Goal: Task Accomplishment & Management: Complete application form

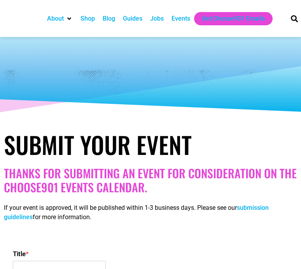
select select
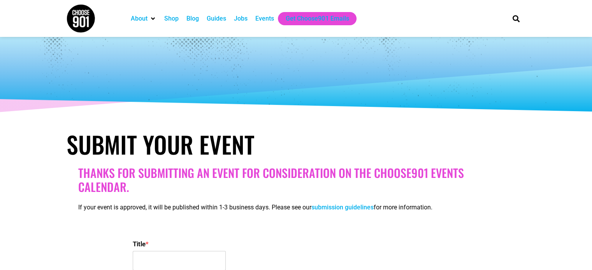
scroll to position [103, 0]
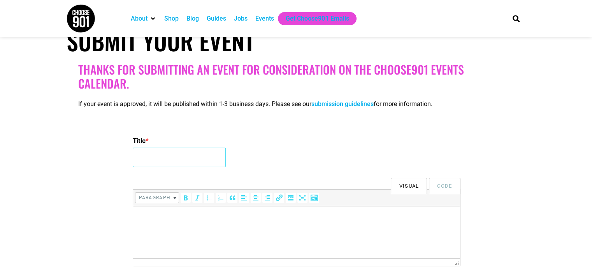
click at [201, 156] on input "Title *" at bounding box center [179, 157] width 93 height 19
type input "Global Summit on Optics, Photonics and Laser Technologies"
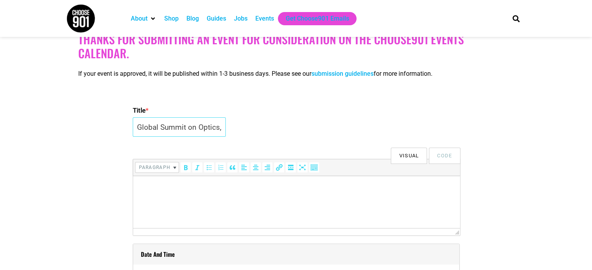
scroll to position [156, 0]
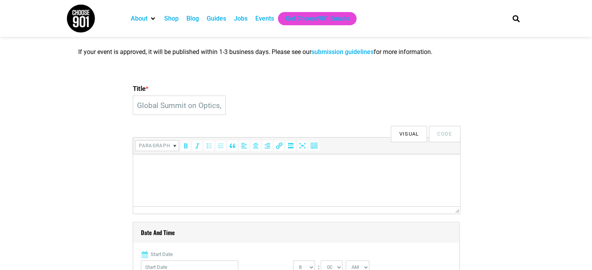
click at [184, 176] on html at bounding box center [296, 165] width 327 height 22
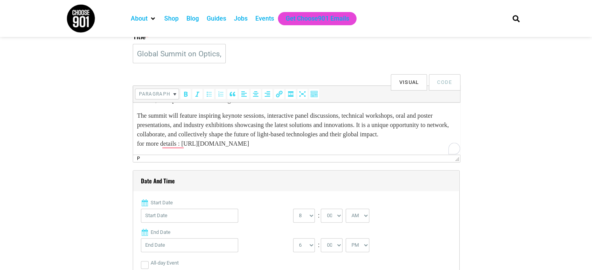
scroll to position [259, 0]
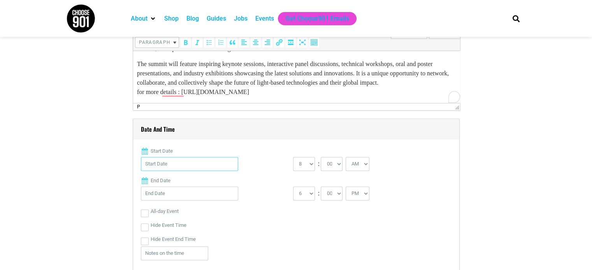
click at [224, 168] on input "Start Date" at bounding box center [189, 164] width 97 height 14
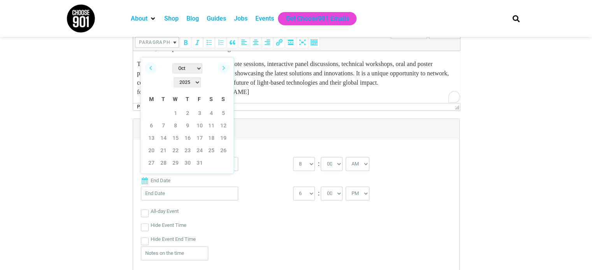
click at [201, 77] on select "2022 2023 2024 2025 2026 2027 2028 2029 2030" at bounding box center [186, 82] width 27 height 10
click at [180, 70] on select "Jan Feb Mar Apr May Jun [DATE] Aug Sep Oct Nov Dec" at bounding box center [187, 68] width 30 height 10
click at [150, 145] on link "20" at bounding box center [151, 151] width 12 height 12
type input "[DATE]"
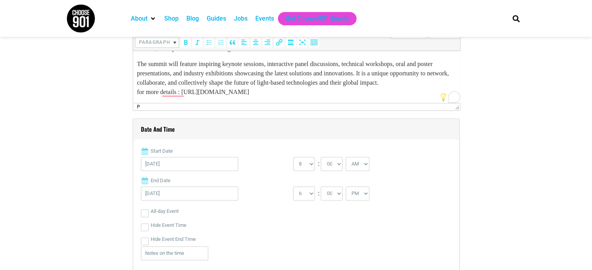
scroll to position [311, 0]
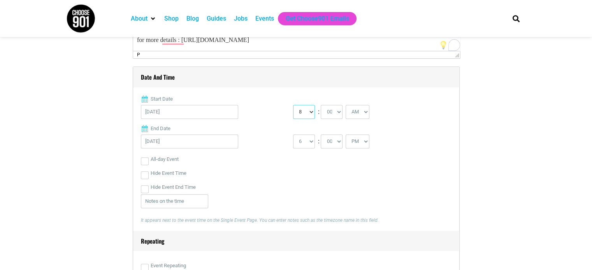
click at [301, 114] on select "0 1 2 3 4 5 6 7 8 9 10 11 12" at bounding box center [304, 112] width 22 height 14
select select "9"
click at [293, 105] on select "0 1 2 3 4 5 6 7 8 9 10 11 12" at bounding box center [304, 112] width 22 height 14
click at [201, 140] on input "[DATE]" at bounding box center [189, 142] width 97 height 14
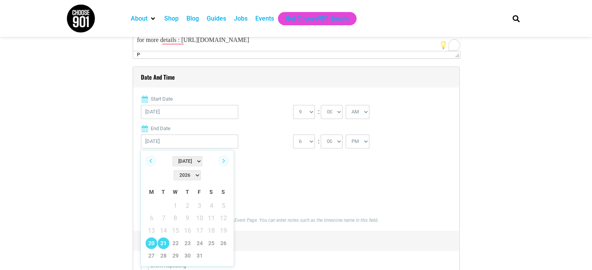
click at [161, 238] on link "21" at bounding box center [164, 244] width 12 height 12
type input "[DATE]"
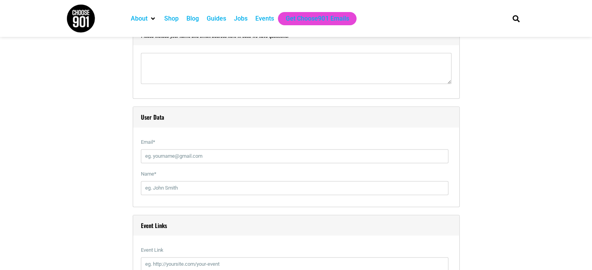
scroll to position [830, 0]
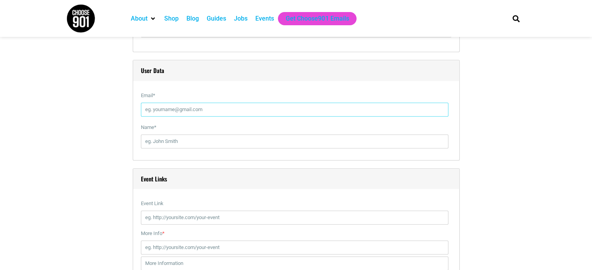
click at [200, 109] on input "Email *" at bounding box center [294, 110] width 307 height 14
type input "[EMAIL_ADDRESS][DOMAIN_NAME]"
type input "Global Summit on Optics, Photonics and Laser Technologies"
drag, startPoint x: 293, startPoint y: 141, endPoint x: 67, endPoint y: 151, distance: 227.0
click at [90, 151] on div "Title * Global Summit on Optics, Photonics and Laser Technologies Visual Code b…" at bounding box center [296, 130] width 459 height 1477
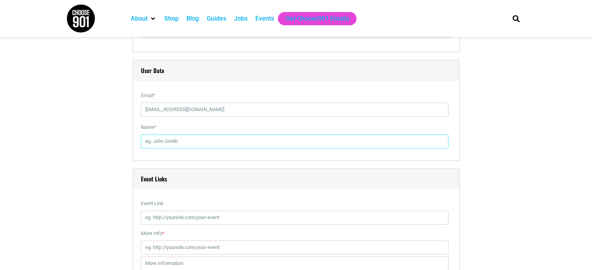
click at [182, 142] on input "Name *" at bounding box center [294, 142] width 307 height 14
paste input "[PERSON_NAME]"
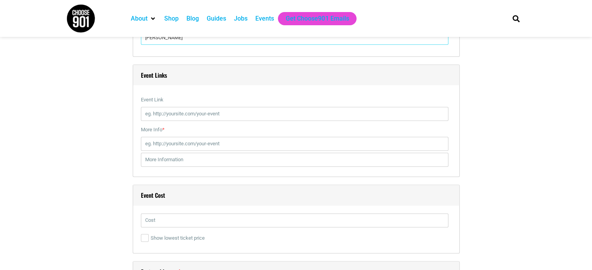
type input "[PERSON_NAME]"
click at [195, 115] on input "Event Link" at bounding box center [294, 114] width 307 height 14
paste input "[URL][DOMAIN_NAME]"
type input "[URL][DOMAIN_NAME]"
click at [178, 140] on input "More Info *" at bounding box center [294, 144] width 307 height 14
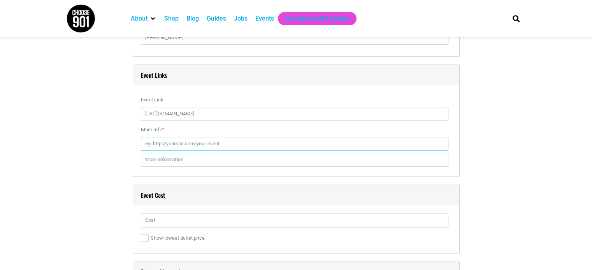
click at [209, 138] on input "More Info *" at bounding box center [294, 144] width 307 height 14
paste input "[URL][DOMAIN_NAME]"
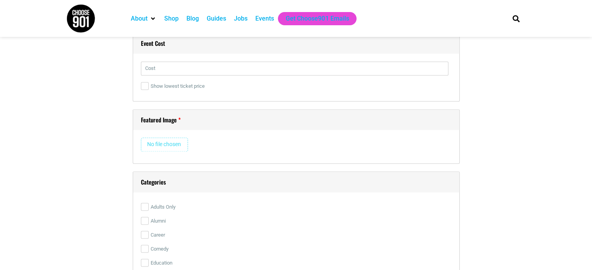
scroll to position [1089, 0]
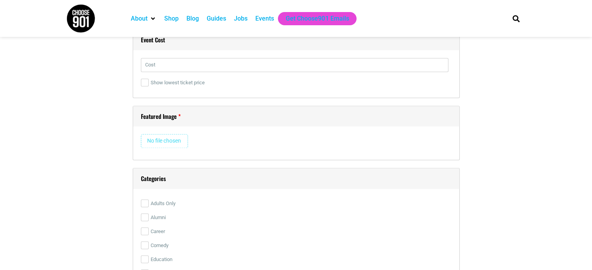
type input "[URL][DOMAIN_NAME]"
click at [194, 62] on input "text" at bounding box center [294, 65] width 307 height 14
type input "799$"
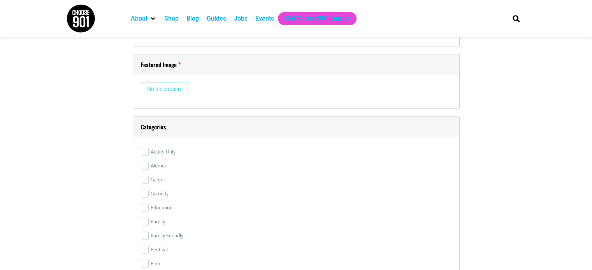
click at [176, 88] on input "file" at bounding box center [164, 89] width 47 height 14
type input "C:\fakepath\optics banner.jpg"
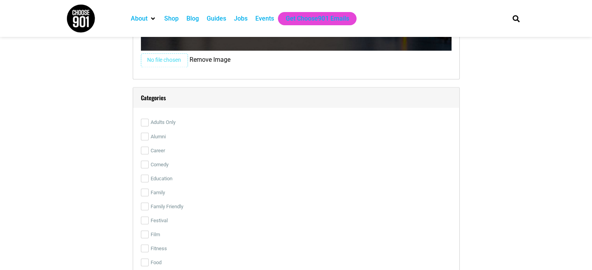
scroll to position [1348, 0]
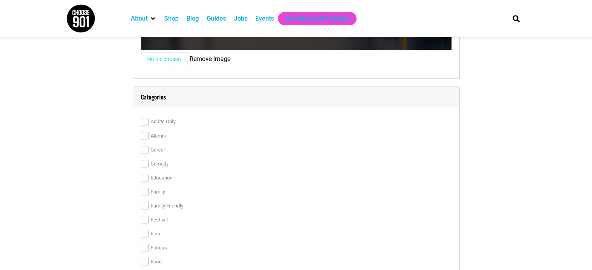
click at [152, 116] on label "Adults Only" at bounding box center [296, 122] width 310 height 14
click at [149, 118] on input "Adults Only" at bounding box center [145, 122] width 8 height 8
checkbox input "true"
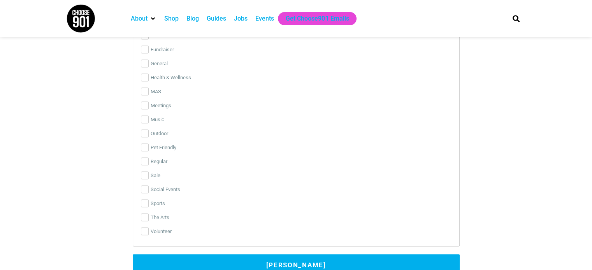
scroll to position [1607, 0]
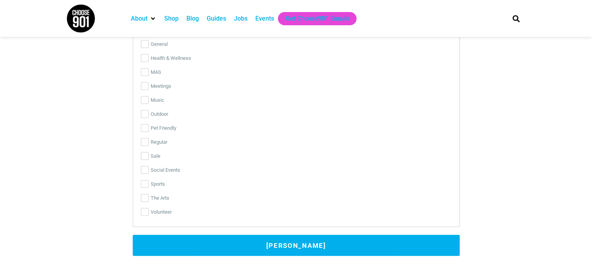
click at [259, 241] on button "[PERSON_NAME]" at bounding box center [296, 245] width 327 height 21
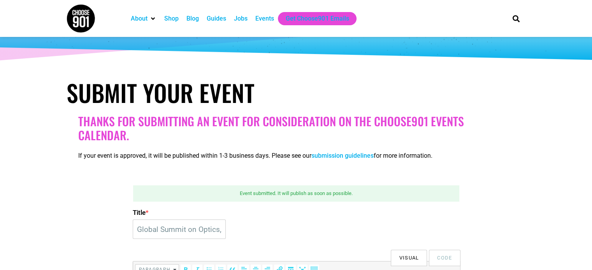
scroll to position [110, 0]
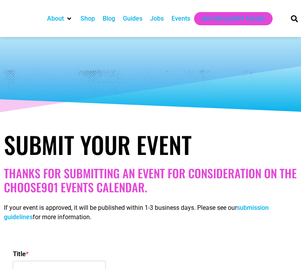
select select
